Goal: Find specific page/section: Find specific page/section

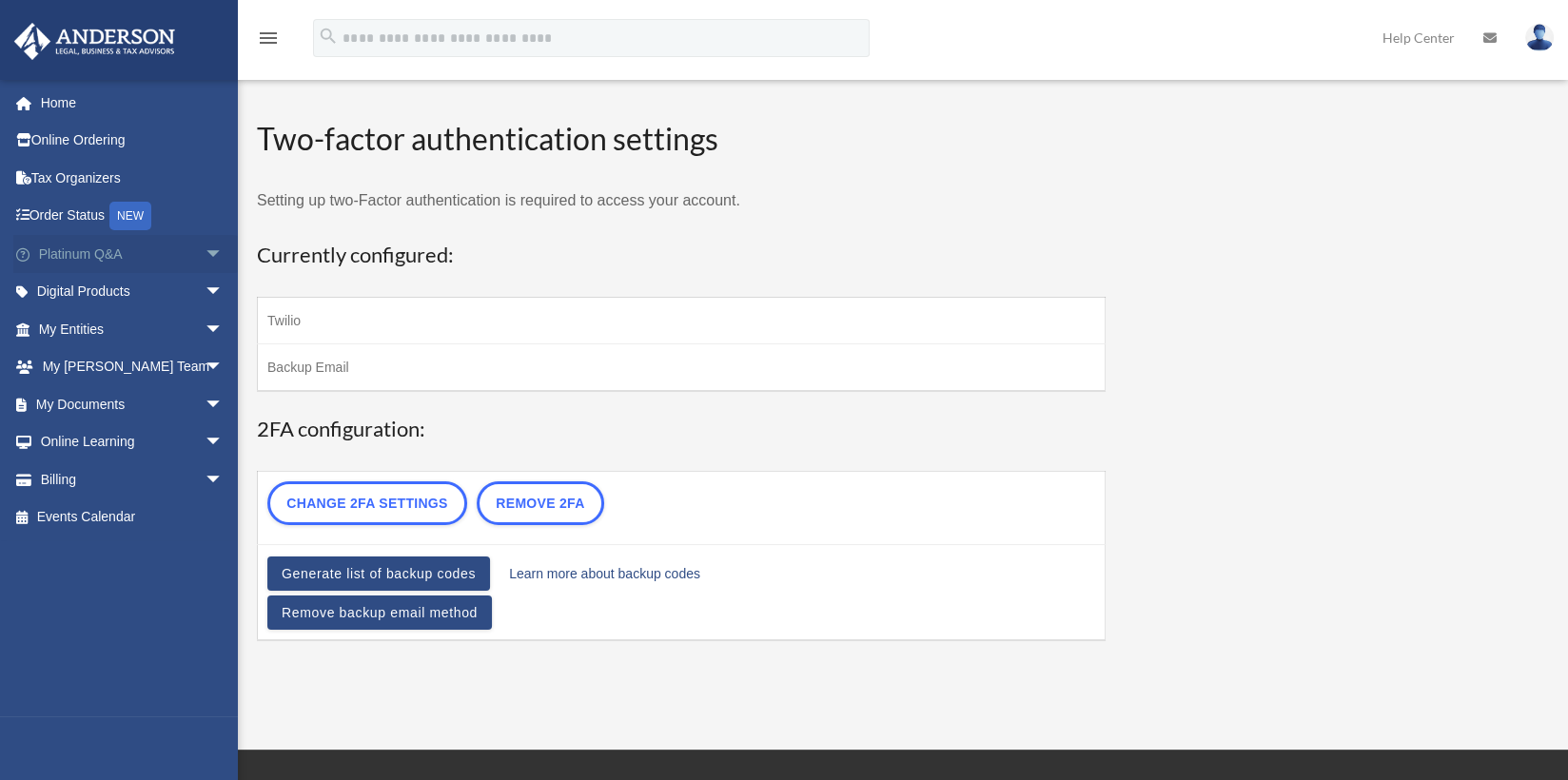
click at [97, 264] on link "Platinum Q&A arrow_drop_down" at bounding box center [132, 254] width 239 height 38
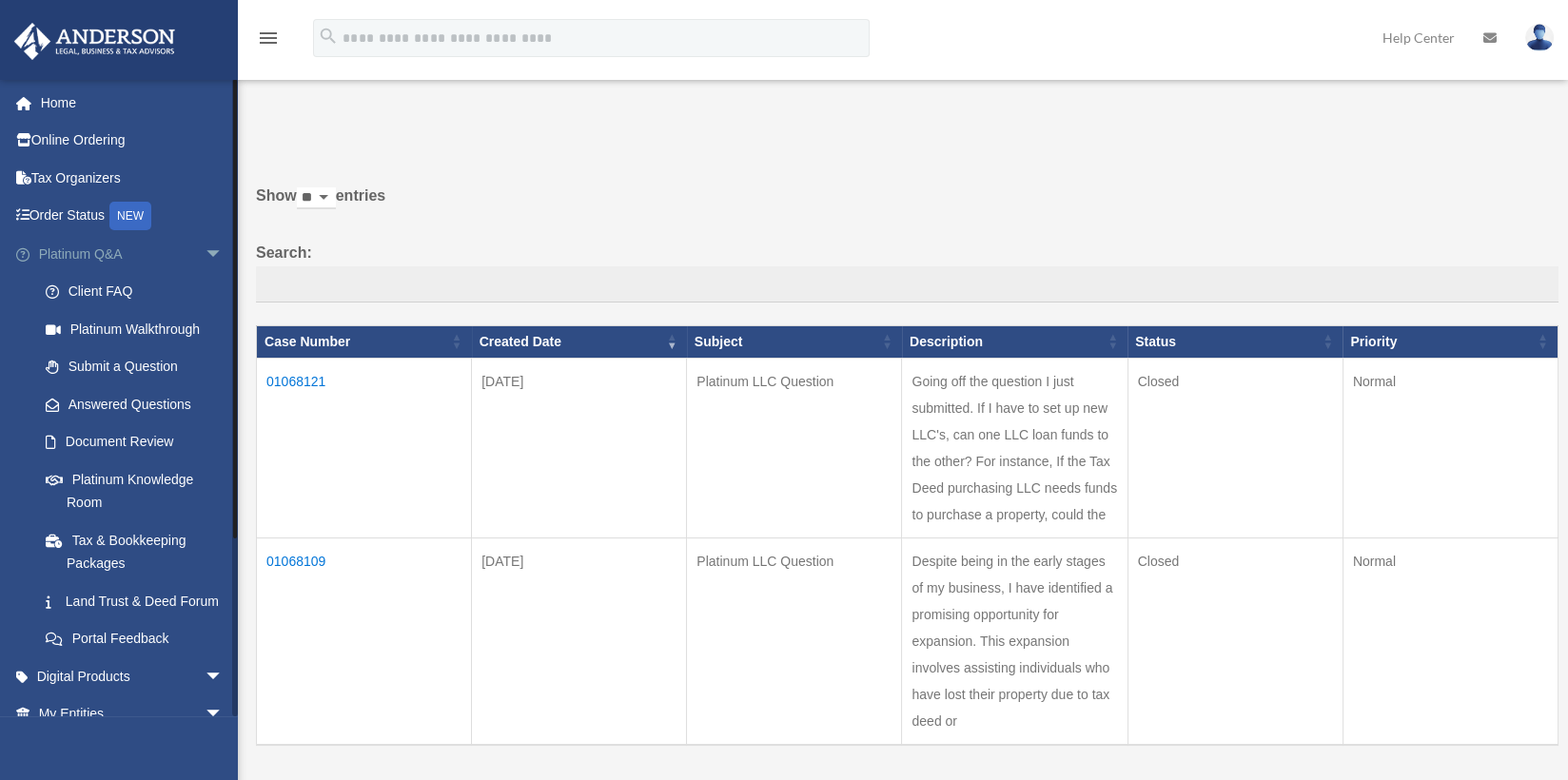
click at [199, 255] on div "[EMAIL_ADDRESS][DOMAIN_NAME] Sign Out [EMAIL_ADDRESS][DOMAIN_NAME] Home Online …" at bounding box center [119, 468] width 238 height 780
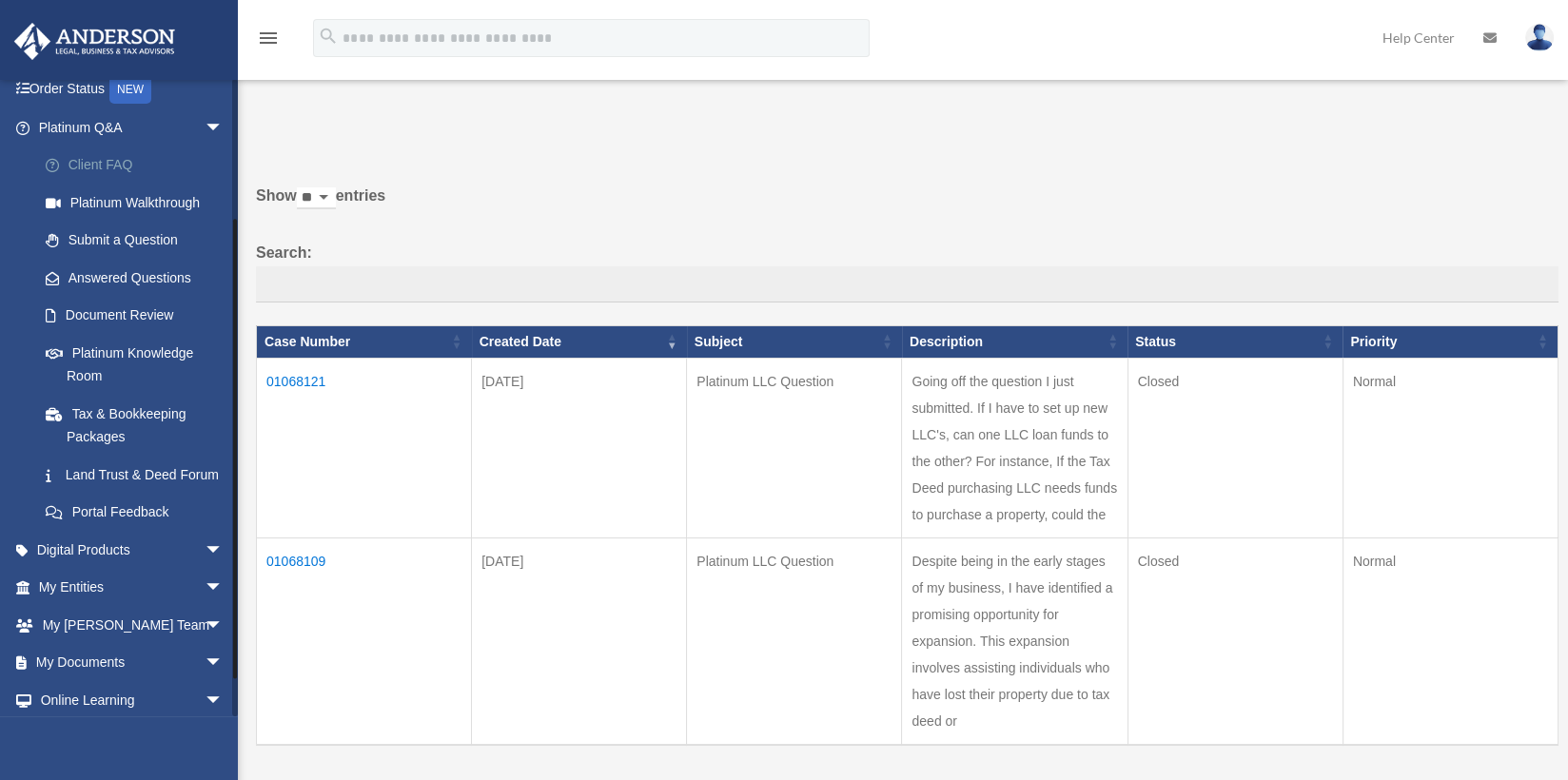
scroll to position [191, 0]
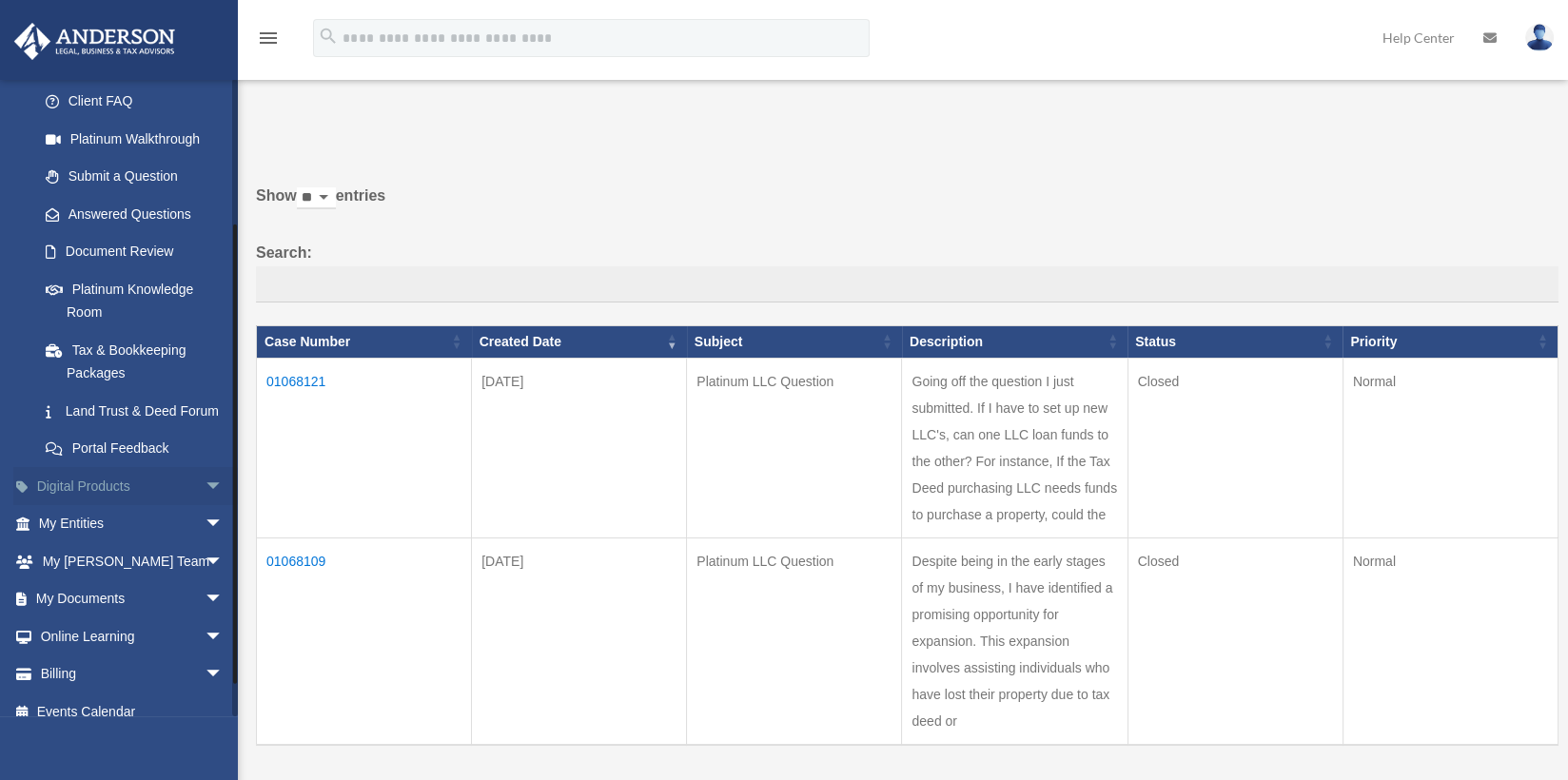
click at [205, 505] on span "arrow_drop_down" at bounding box center [224, 486] width 38 height 39
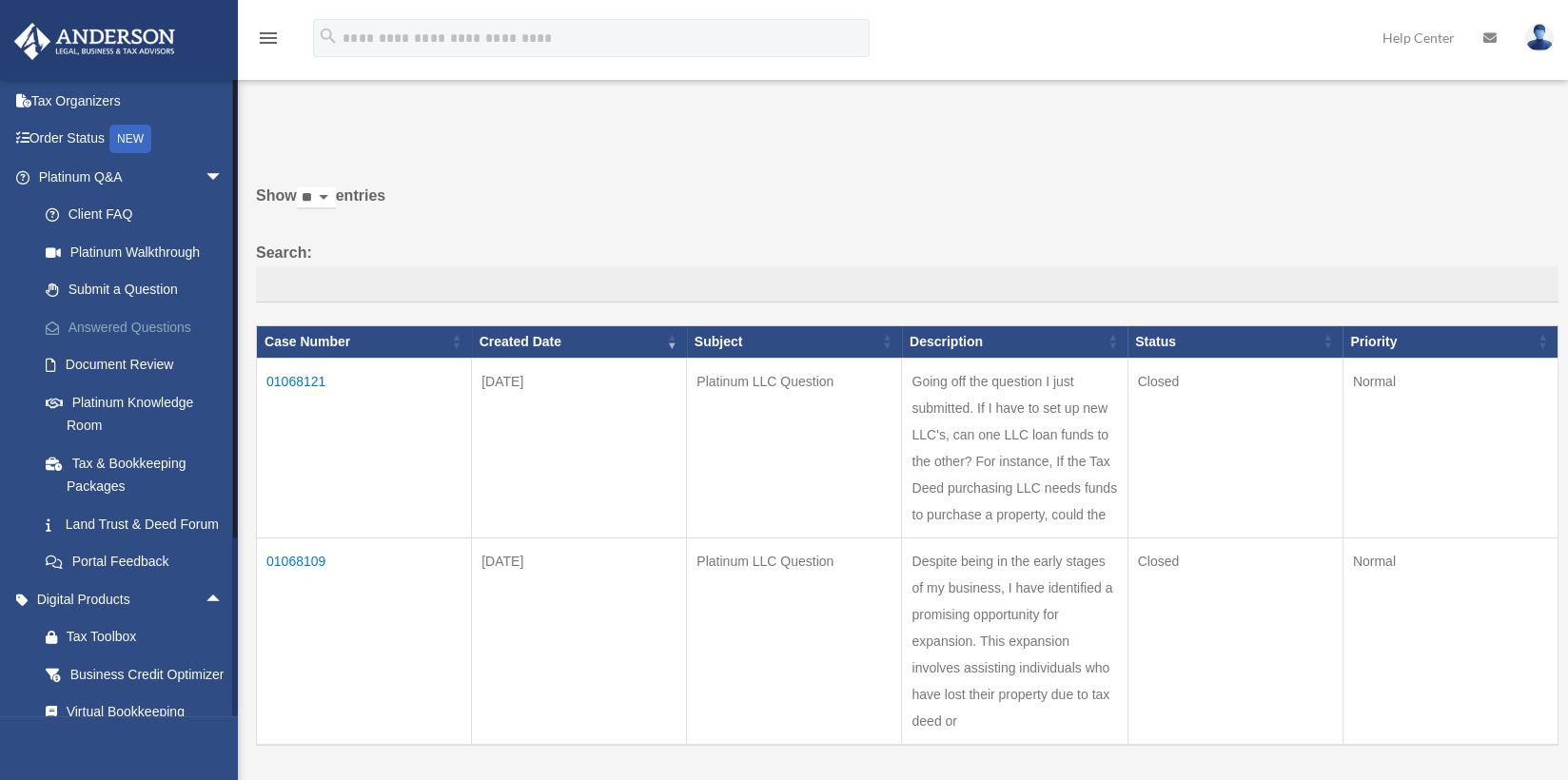
scroll to position [0, 0]
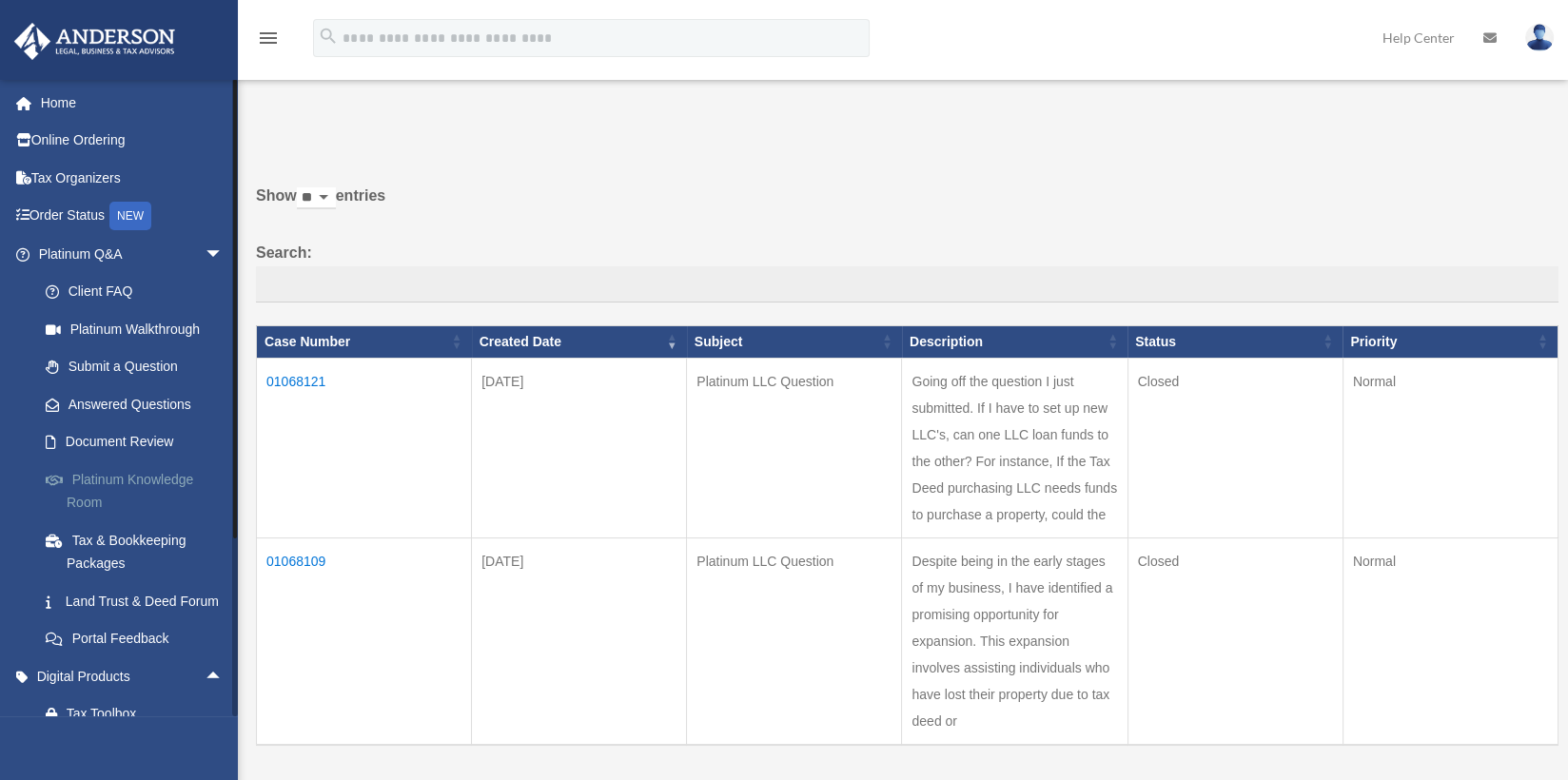
click at [149, 475] on link "Platinum Knowledge Room" at bounding box center [140, 490] width 226 height 61
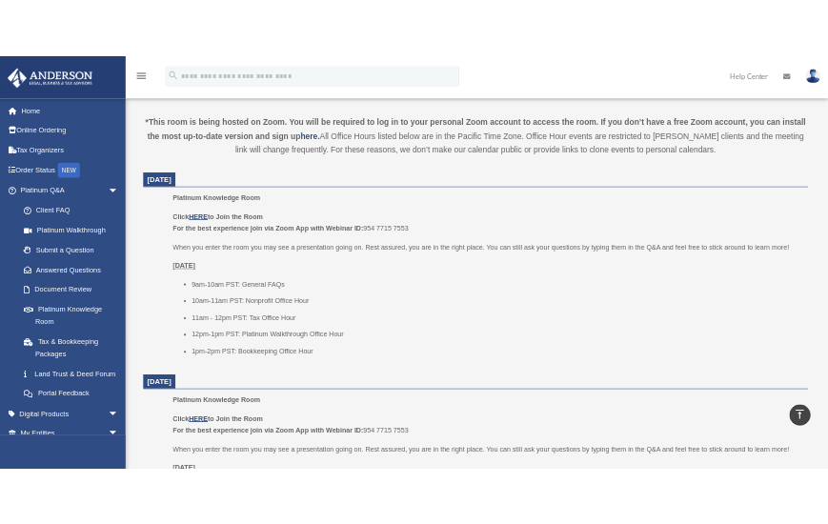
scroll to position [667, 0]
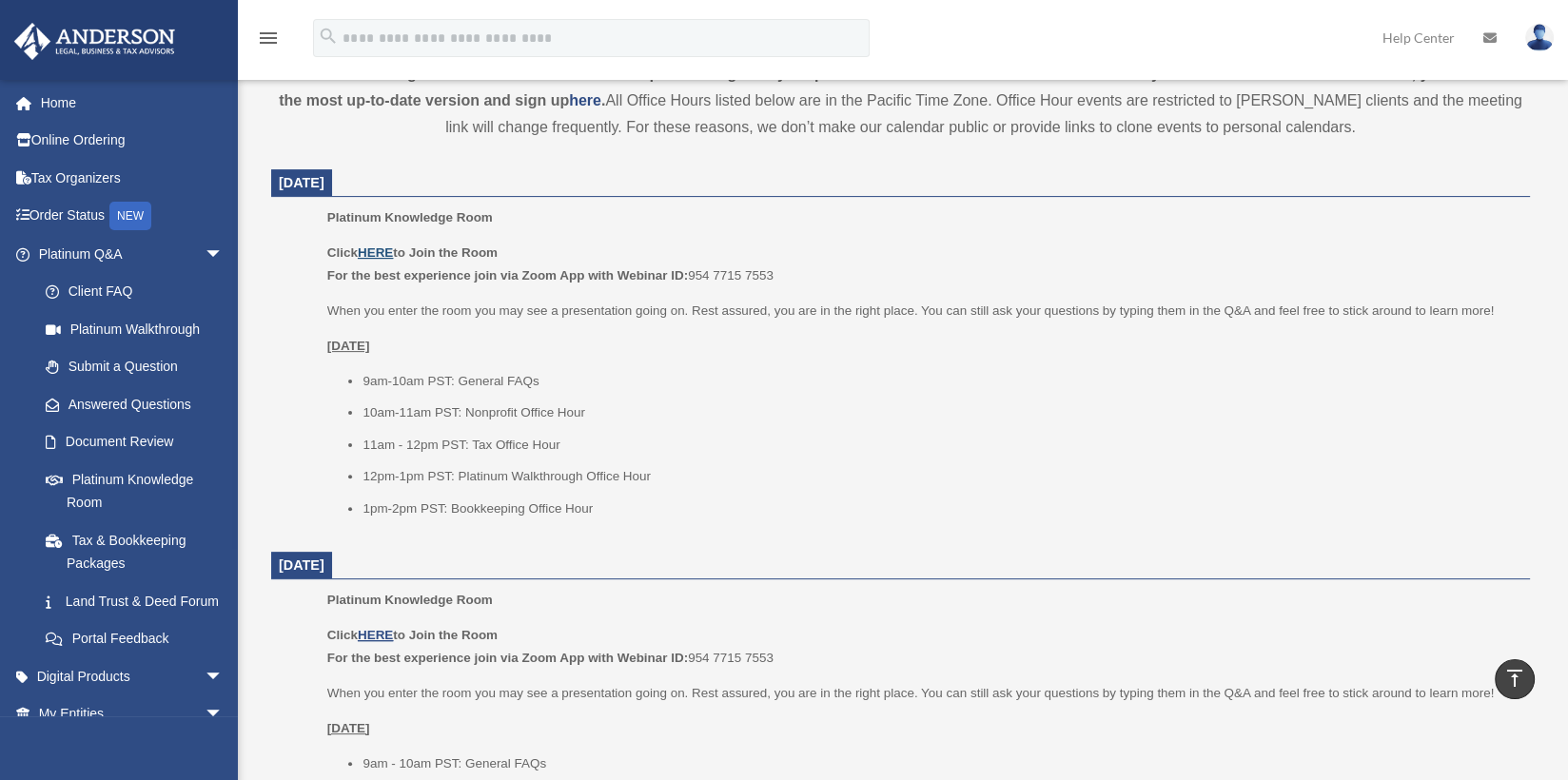
click at [381, 254] on u "HERE" at bounding box center [375, 253] width 35 height 14
